Goal: Information Seeking & Learning: Learn about a topic

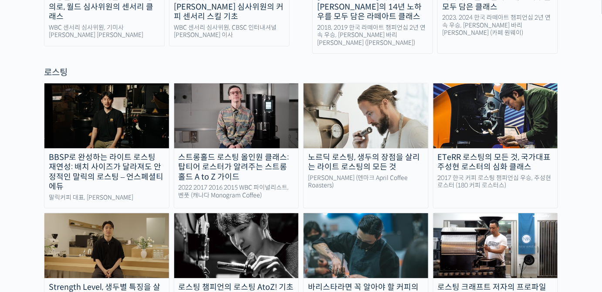
scroll to position [753, 0]
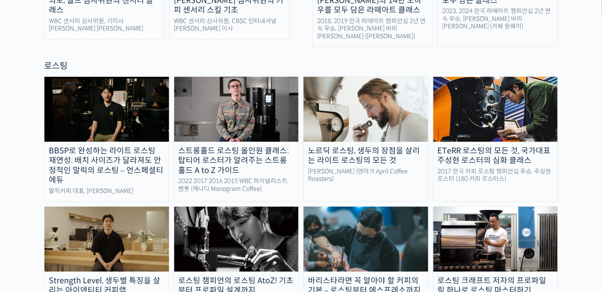
click at [363, 77] on img at bounding box center [366, 109] width 125 height 65
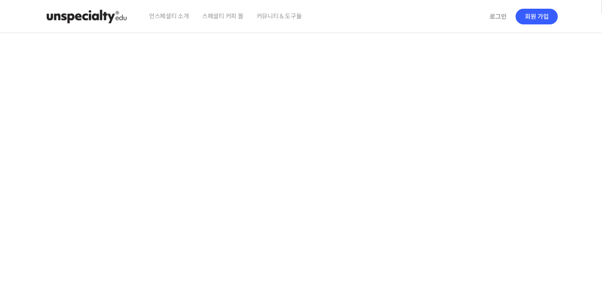
scroll to position [238, 0]
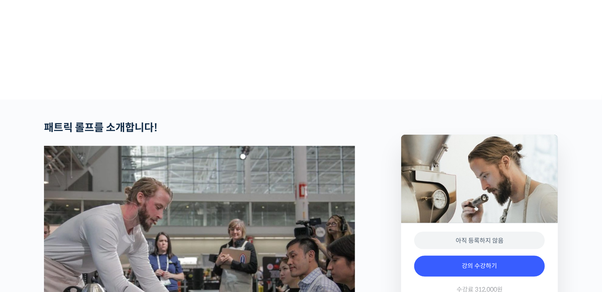
type input "[EMAIL_ADDRESS][DOMAIN_NAME]"
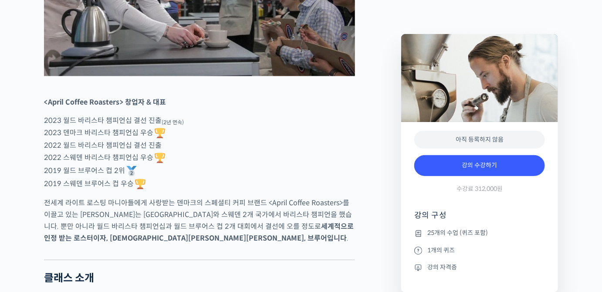
scroll to position [594, 0]
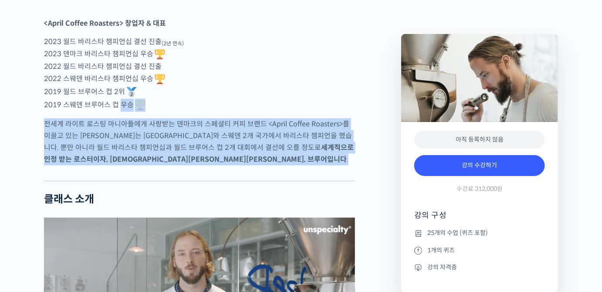
drag, startPoint x: 124, startPoint y: 134, endPoint x: 349, endPoint y: 215, distance: 238.7
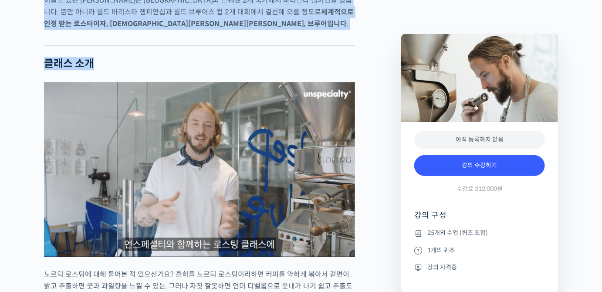
scroll to position [872, 0]
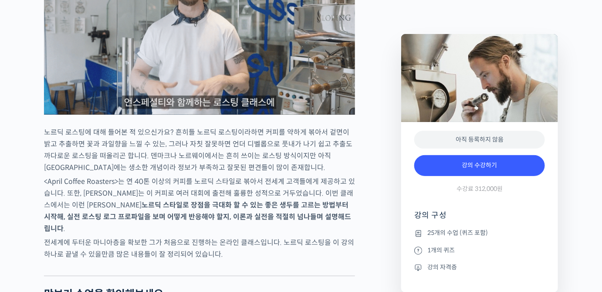
click at [266, 174] on p "노르딕 로스팅에 대해 들어본 적 있으신가요? 흔히들 노르딕 로스팅이라하면 커피를 약하게 볶아서 겉면이 밝고 추출하면 꽃과 과일향을 느낄 수 있…" at bounding box center [199, 149] width 311 height 47
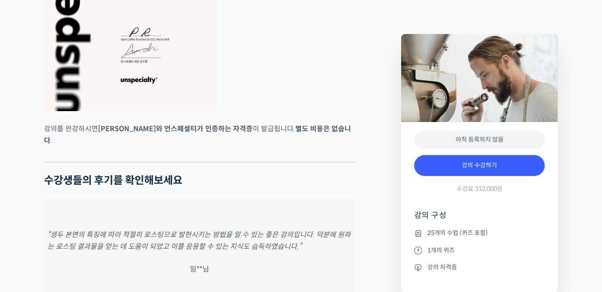
scroll to position [3363, 0]
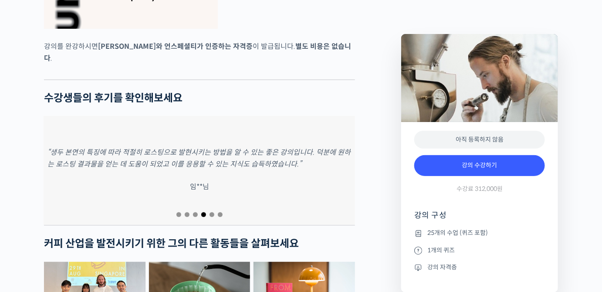
drag, startPoint x: 218, startPoint y: 118, endPoint x: 37, endPoint y: 143, distance: 182.7
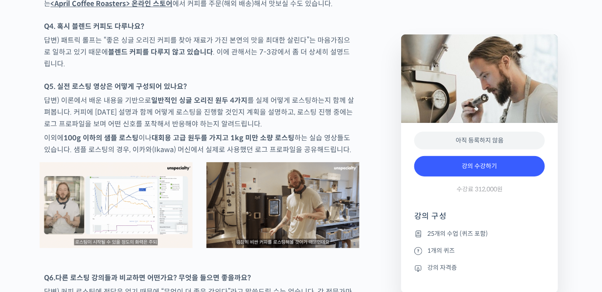
scroll to position [3997, 0]
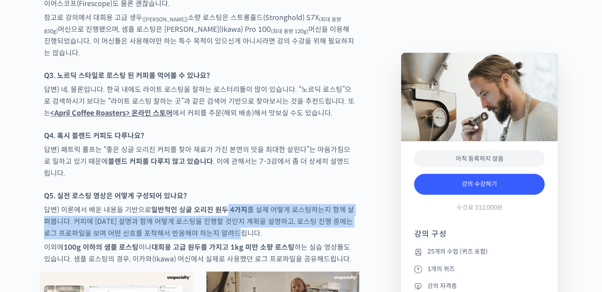
drag, startPoint x: 223, startPoint y: 170, endPoint x: 248, endPoint y: 191, distance: 32.2
click at [248, 204] on p "답변) 이론에서 배운 내용을 기반으로 일반적인 싱글 오리진 원두 4가지 를 실제 어떻게 로스팅하는지 함께 살펴봅니다. 커피에 [DATE] 설명…" at bounding box center [199, 221] width 311 height 35
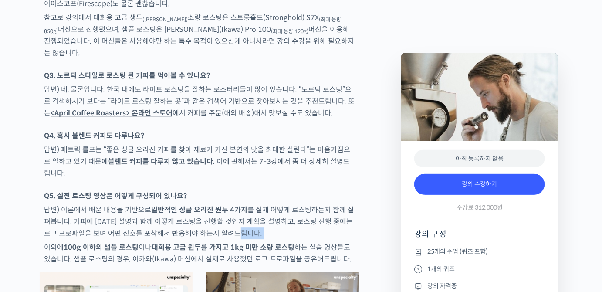
click at [248, 204] on p "답변) 이론에서 배운 내용을 기반으로 일반적인 싱글 오리진 원두 4가지 를 실제 어떻게 로스팅하는지 함께 살펴봅니다. 커피에 [DATE] 설명…" at bounding box center [199, 221] width 311 height 35
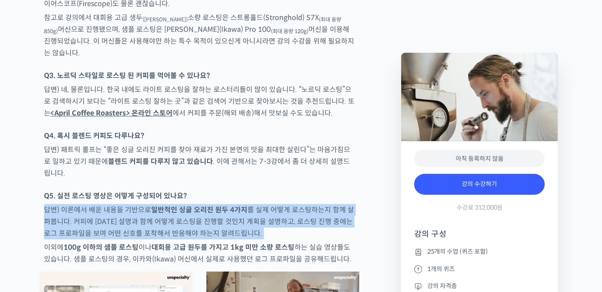
click at [248, 204] on p "답변) 이론에서 배운 내용을 기반으로 일반적인 싱글 오리진 원두 4가지 를 실제 어떻게 로스팅하는지 함께 살펴봅니다. 커피에 [DATE] 설명…" at bounding box center [199, 221] width 311 height 35
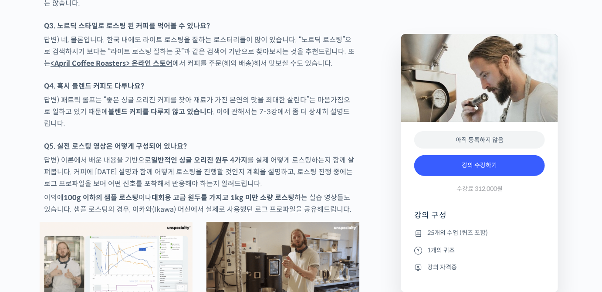
scroll to position [4116, 0]
